Goal: Task Accomplishment & Management: Complete application form

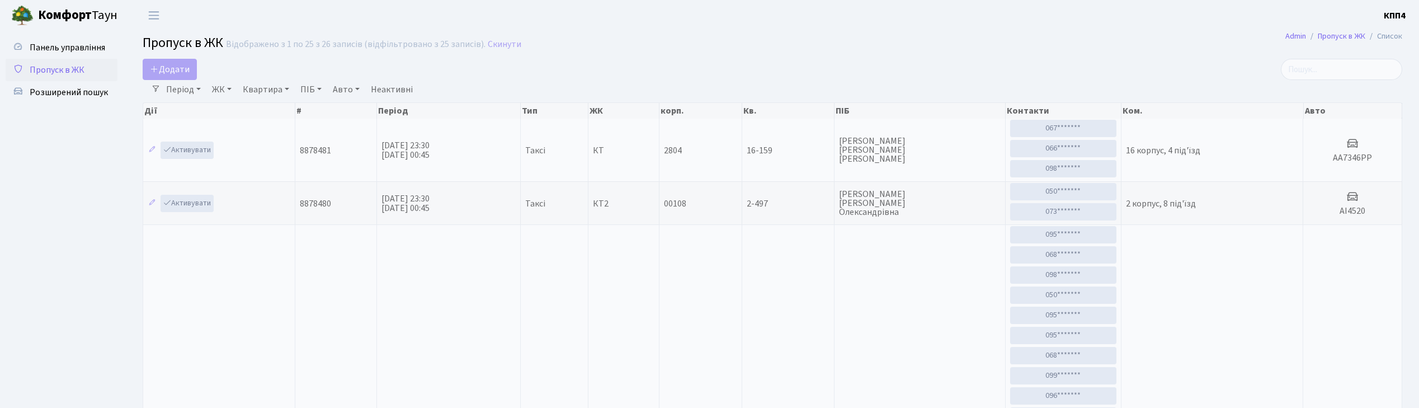
select select "25"
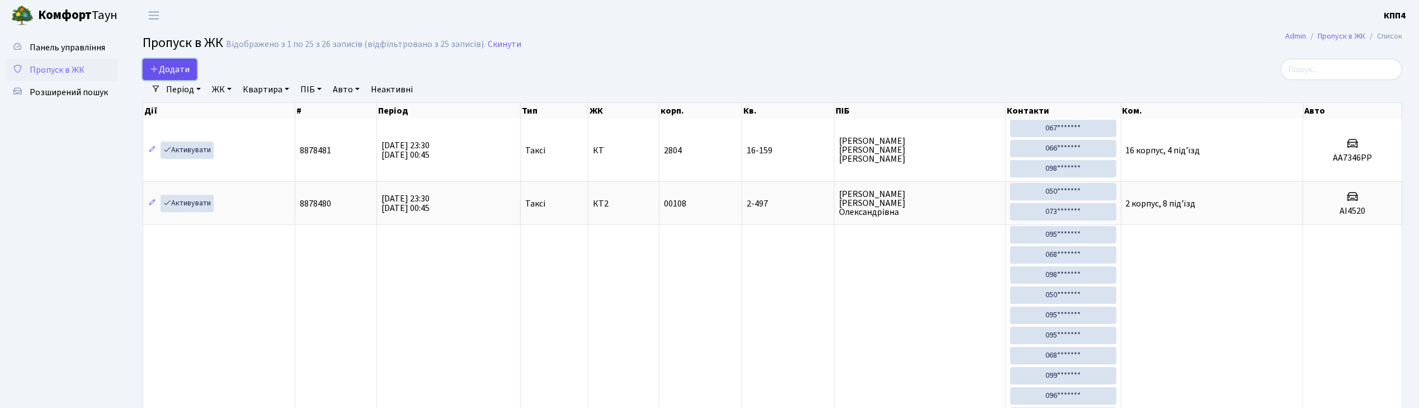
click at [189, 60] on link "Додати" at bounding box center [170, 69] width 54 height 21
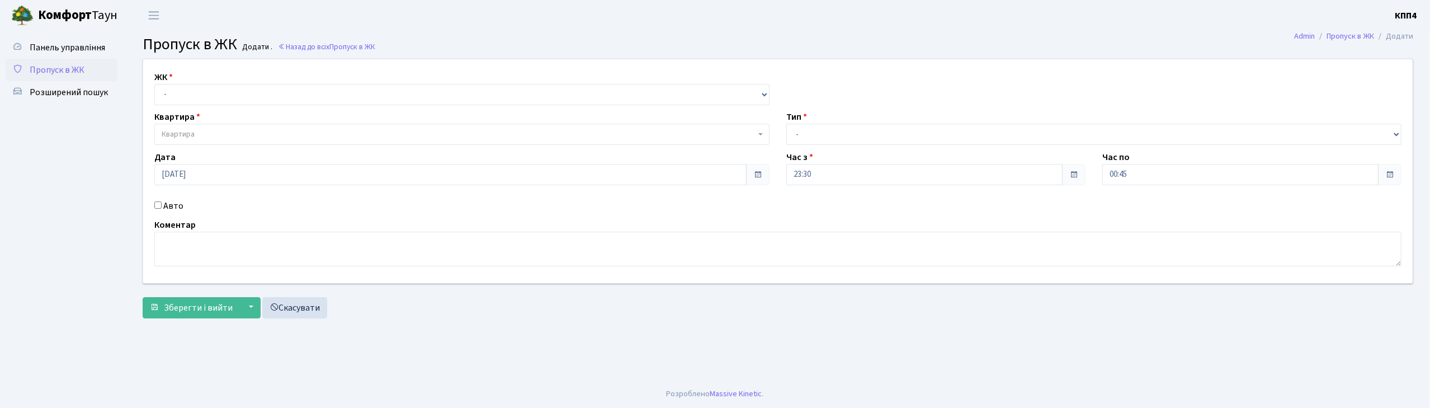
click at [159, 208] on input "Авто" at bounding box center [157, 204] width 7 height 7
checkbox input "true"
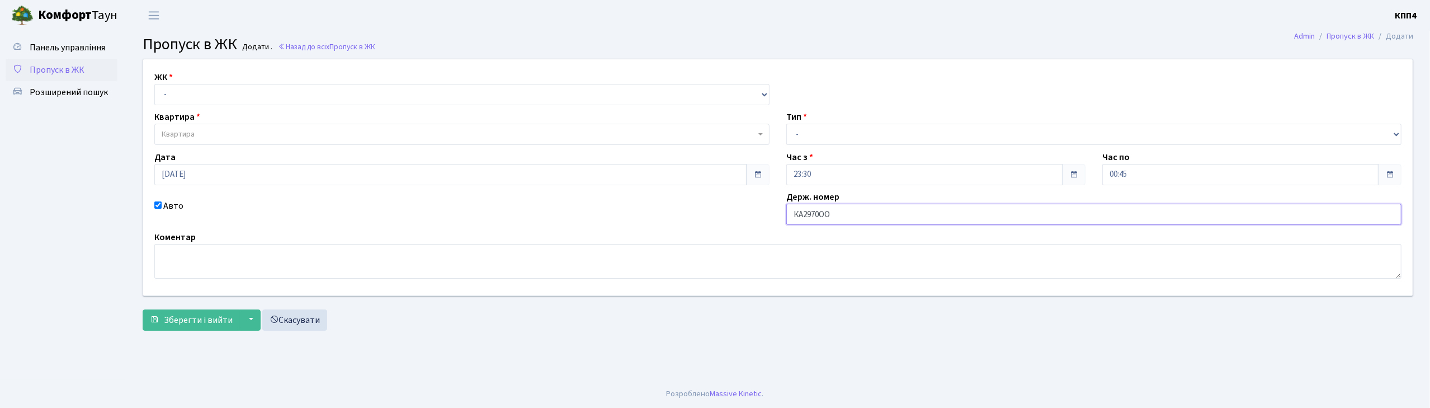
type input "КА2970ОО"
click at [272, 93] on select "- КТ, вул. Регенераторна, 4 КТ2, просп. Соборності, 17 КТ3, вул. Березнева, 16 …" at bounding box center [461, 94] width 615 height 21
select select "271"
click at [154, 84] on select "- КТ, вул. Регенераторна, 4 КТ2, просп. Соборності, 17 КТ3, вул. Березнева, 16 …" at bounding box center [461, 94] width 615 height 21
select select
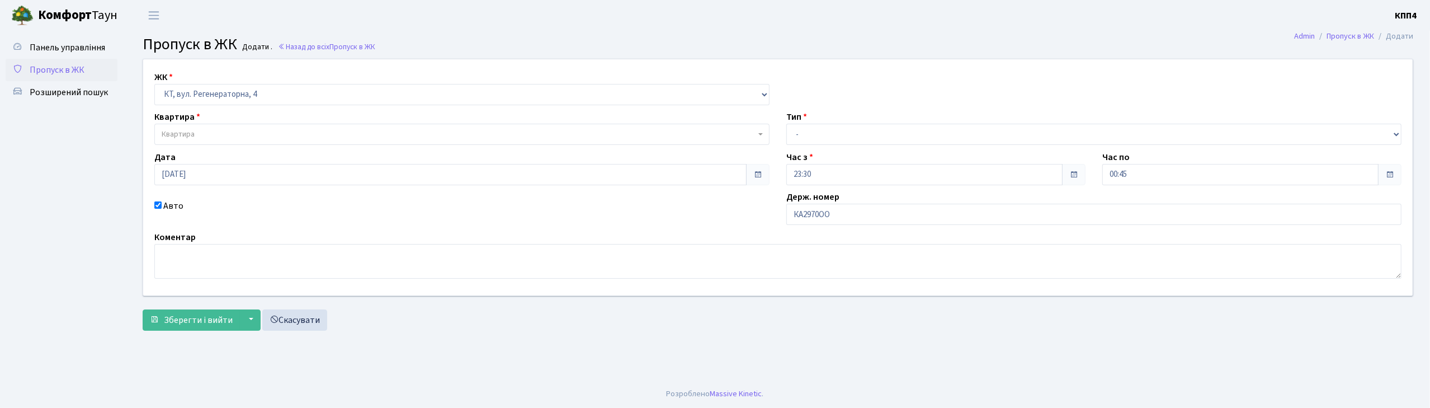
click at [266, 126] on span "Квартира" at bounding box center [461, 134] width 615 height 21
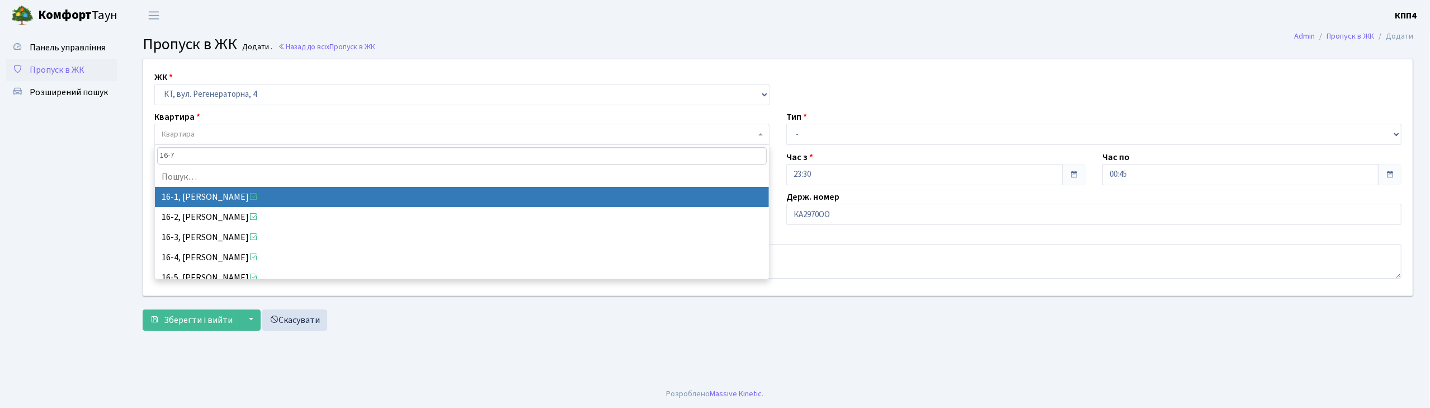
type input "16-78"
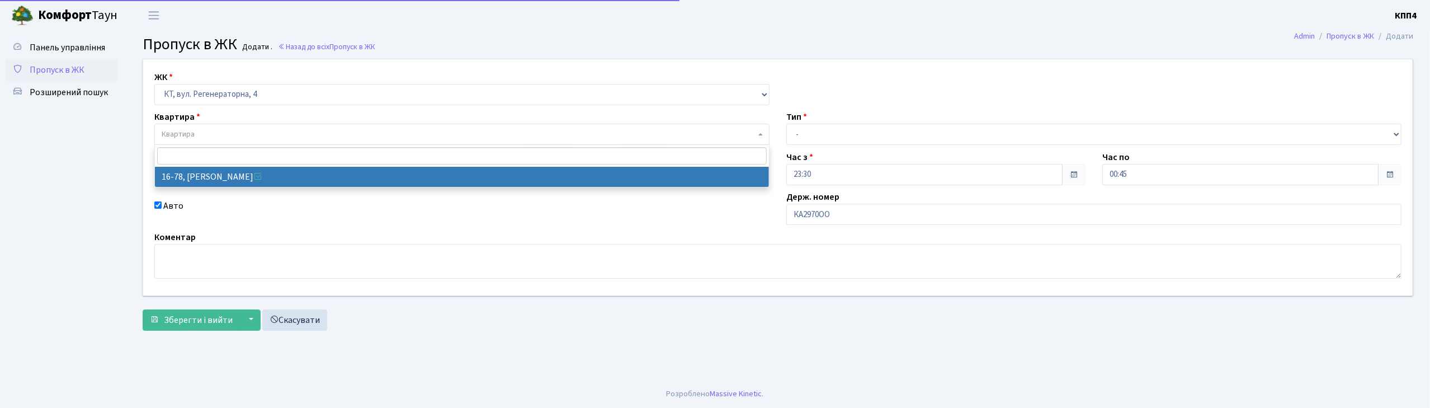
select select "8639"
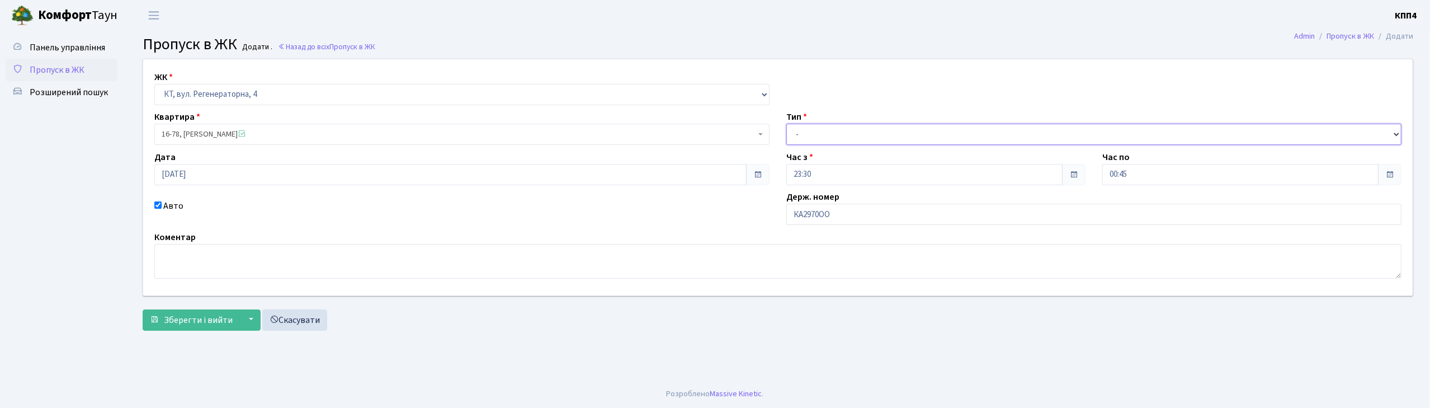
click at [797, 133] on select "- Доставка Таксі Гості Сервіс" at bounding box center [1093, 134] width 615 height 21
select select "3"
click at [786, 124] on select "- Доставка Таксі Гості Сервіс" at bounding box center [1093, 134] width 615 height 21
click at [204, 321] on span "Зберегти і вийти" at bounding box center [198, 320] width 69 height 12
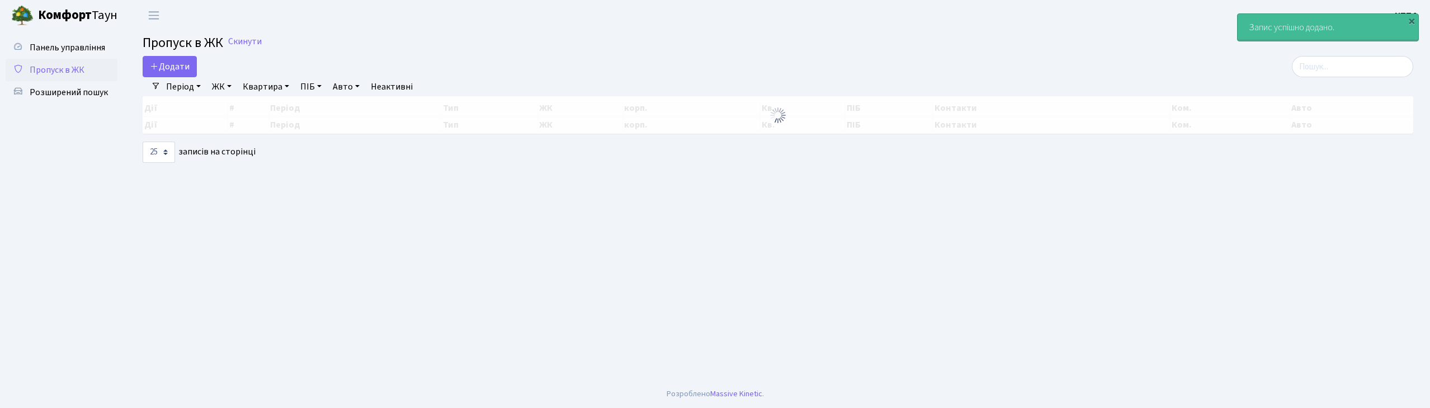
select select "25"
